Goal: Transaction & Acquisition: Subscribe to service/newsletter

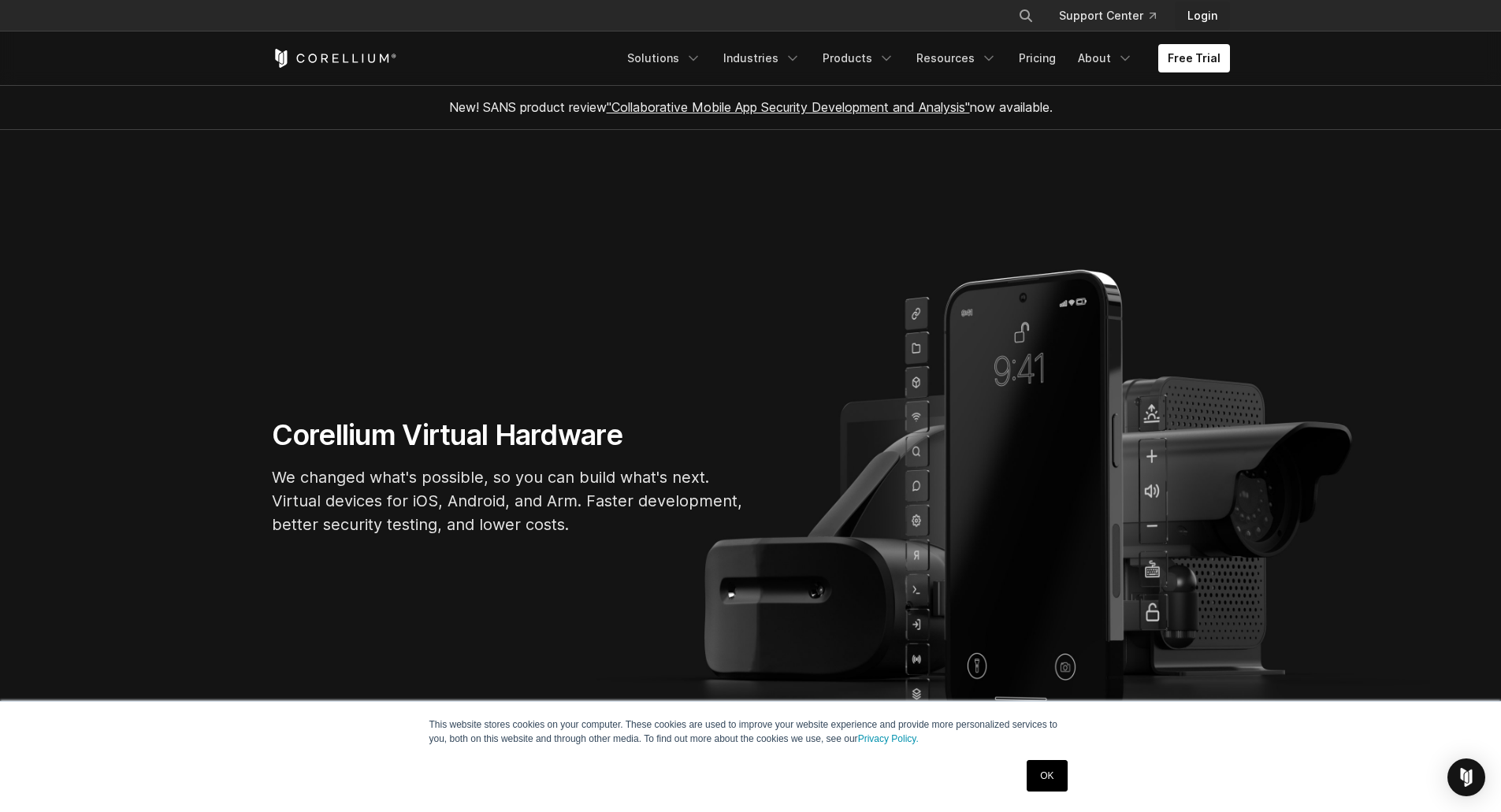
click at [1206, 12] on link "Login" at bounding box center [1202, 16] width 55 height 28
click at [962, 50] on link "Resources" at bounding box center [956, 58] width 99 height 28
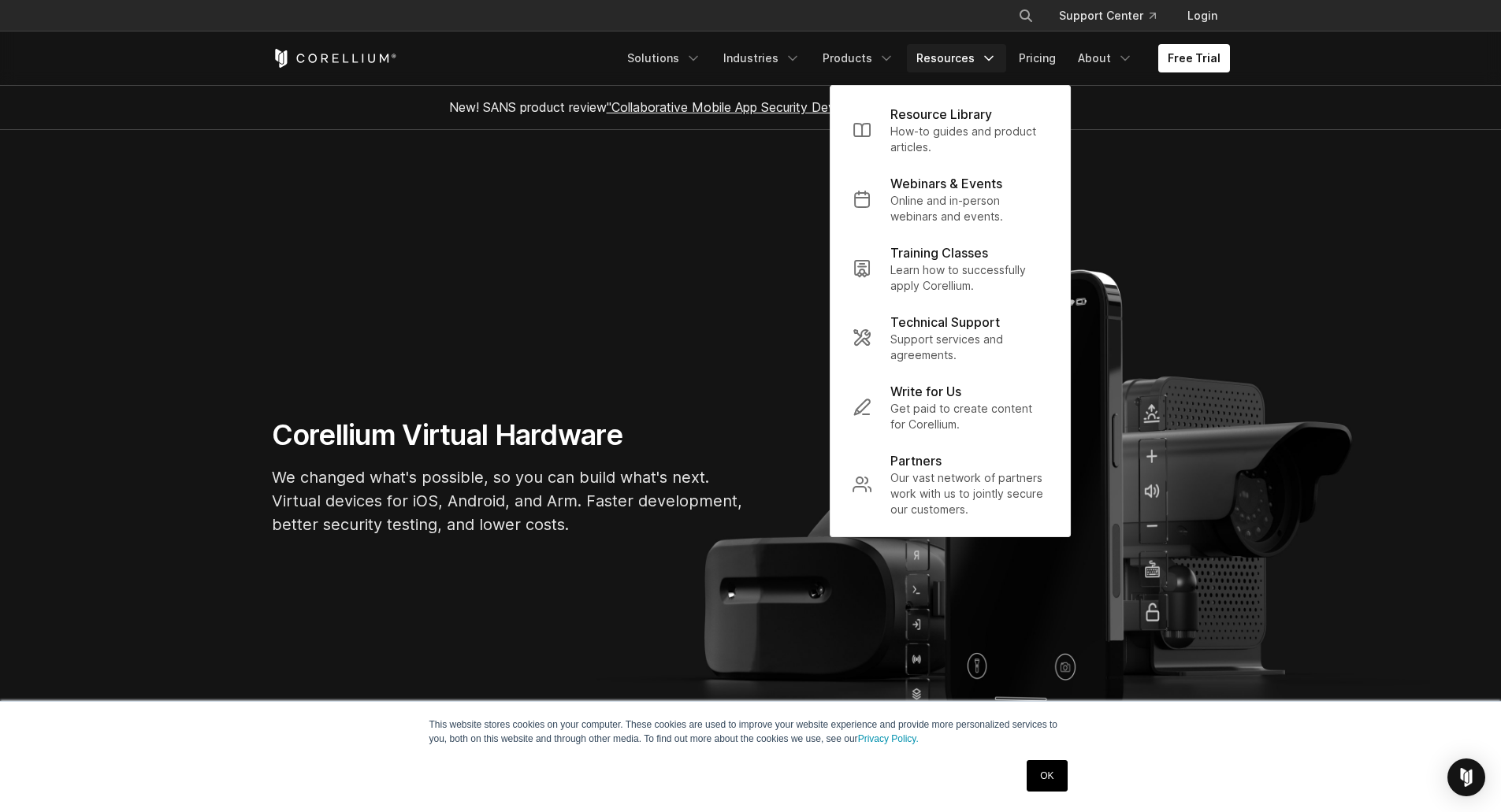
click at [962, 50] on link "Resources" at bounding box center [956, 58] width 99 height 28
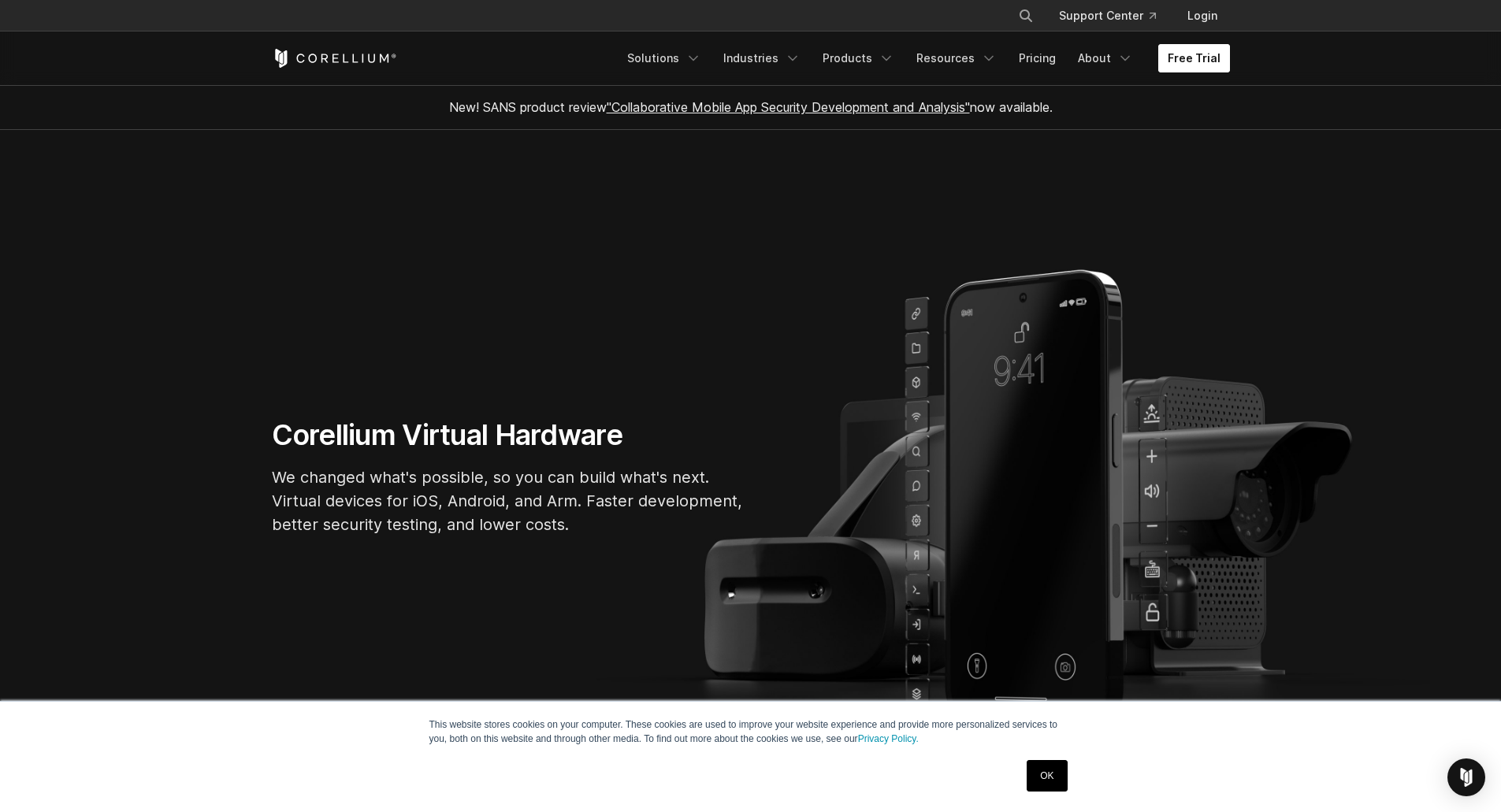
click at [1182, 66] on link "Free Trial" at bounding box center [1194, 58] width 72 height 28
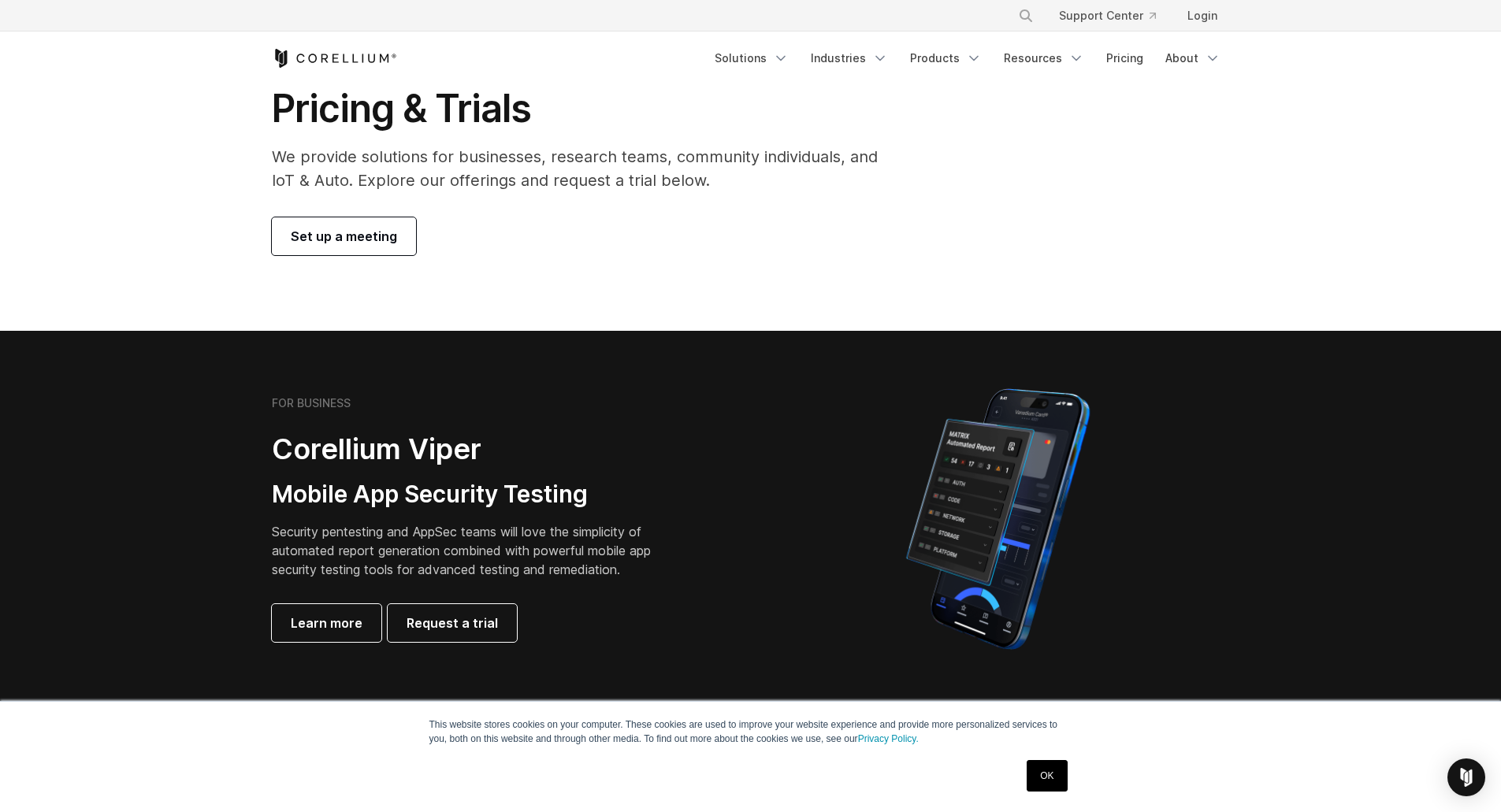
scroll to position [472, 0]
